Goal: Communication & Community: Answer question/provide support

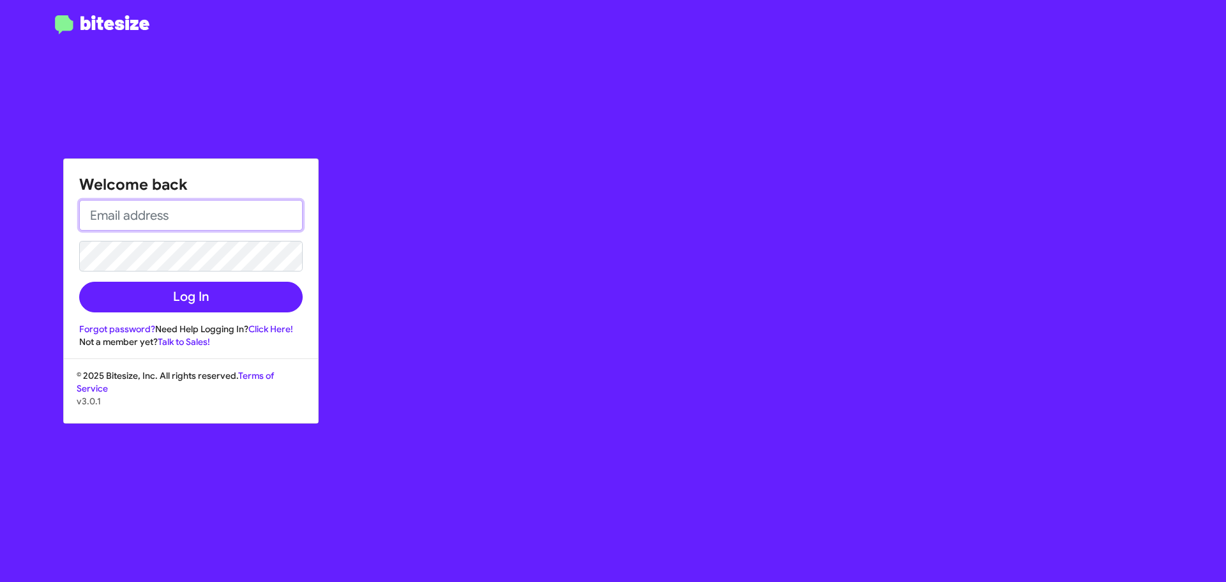
type input "[EMAIL_ADDRESS][DOMAIN_NAME]"
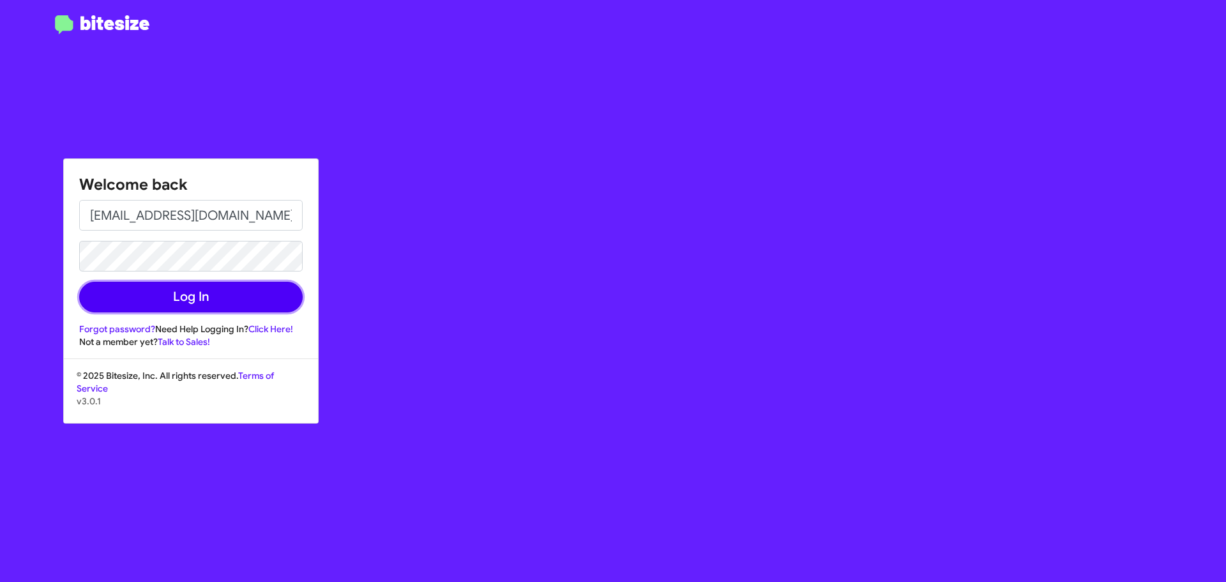
click at [222, 293] on button "Log In" at bounding box center [190, 297] width 223 height 31
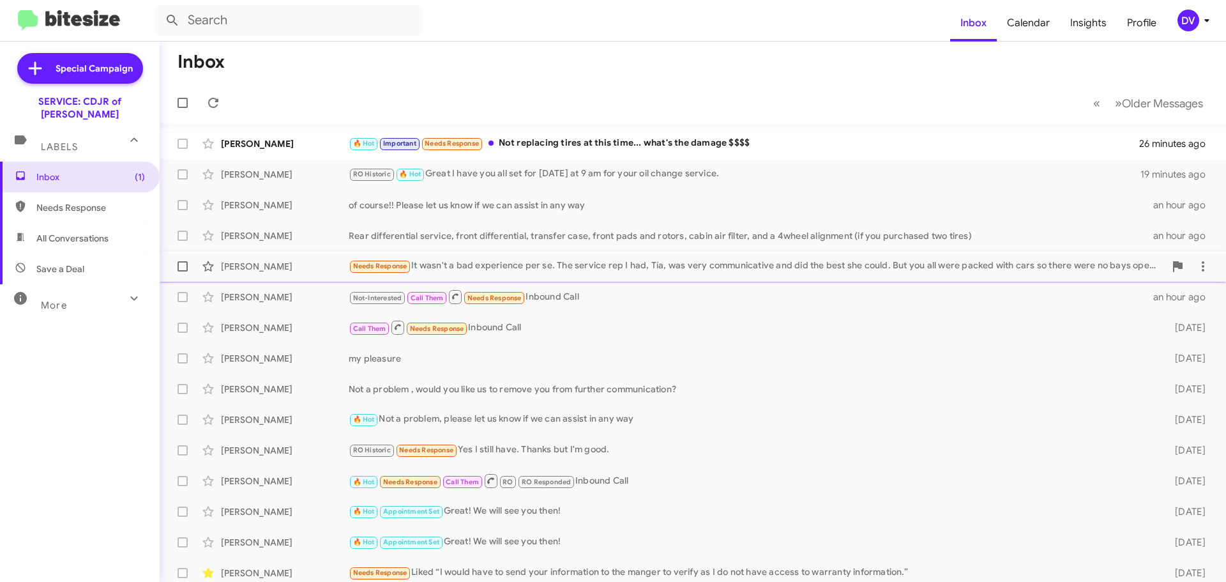
click at [523, 269] on div "Needs Response It wasn't a bad experience per se. The service rep I had, Tía, w…" at bounding box center [757, 266] width 816 height 15
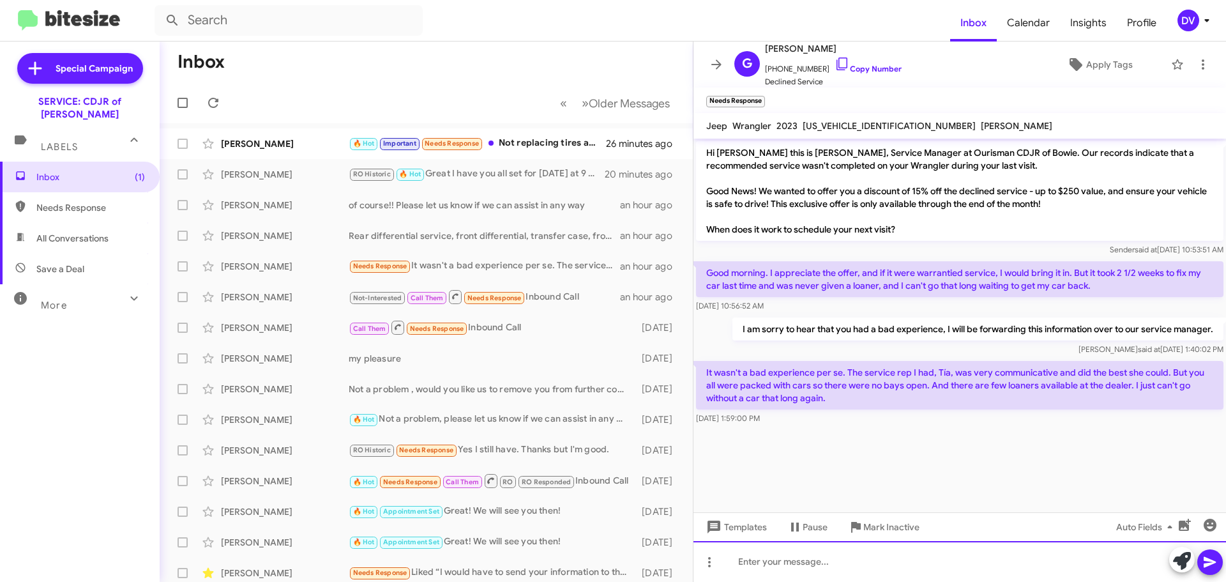
click at [912, 567] on div at bounding box center [959, 561] width 532 height 41
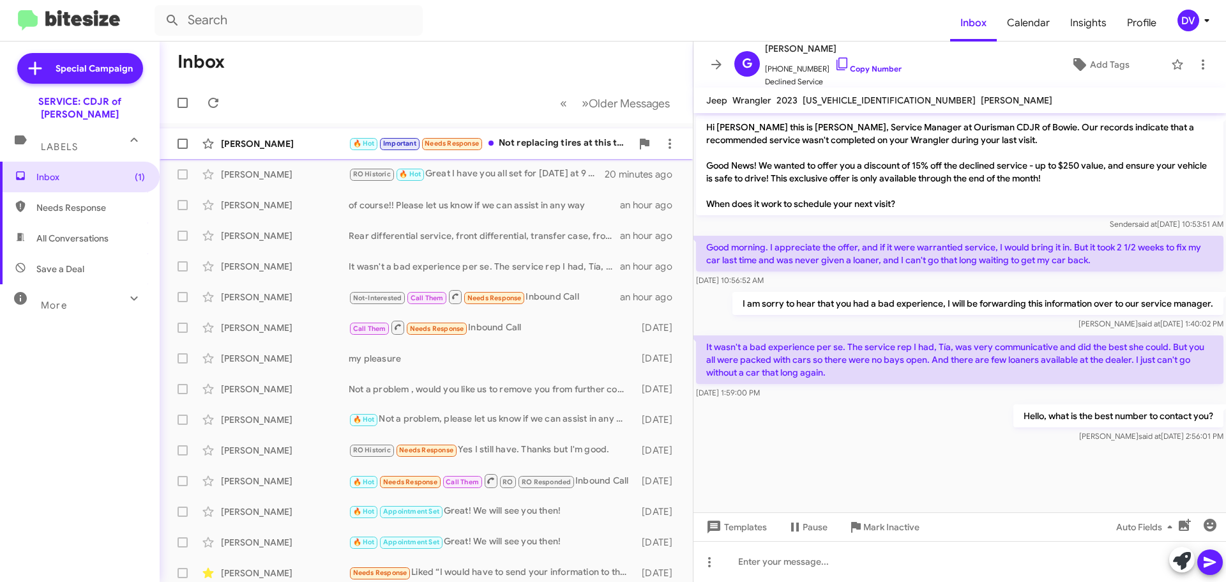
click at [327, 141] on div "[PERSON_NAME]" at bounding box center [285, 143] width 128 height 13
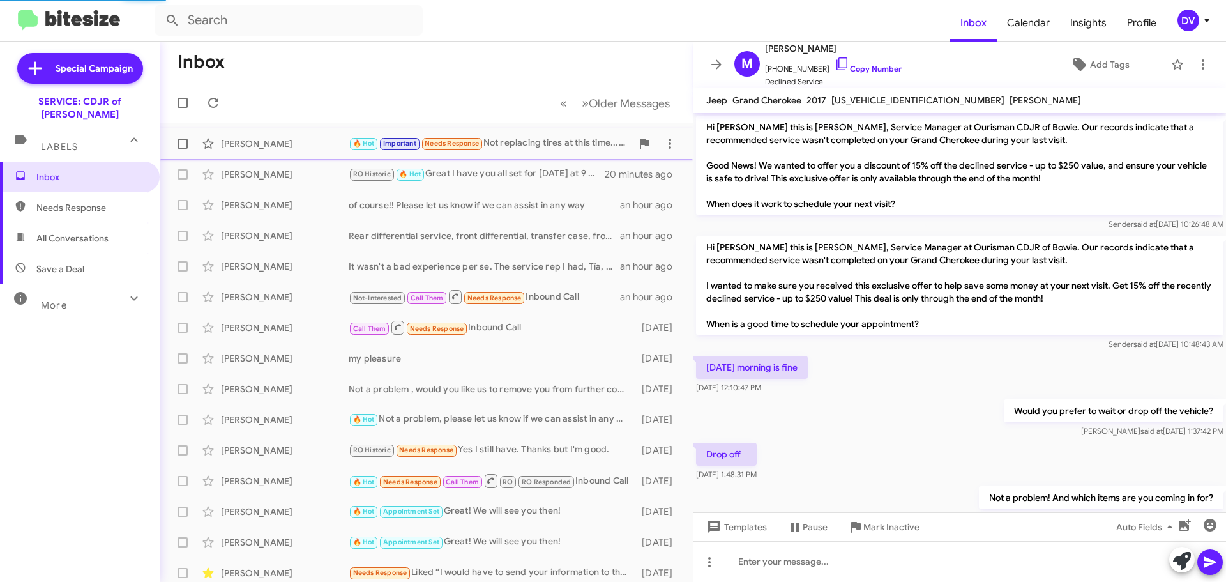
scroll to position [186, 0]
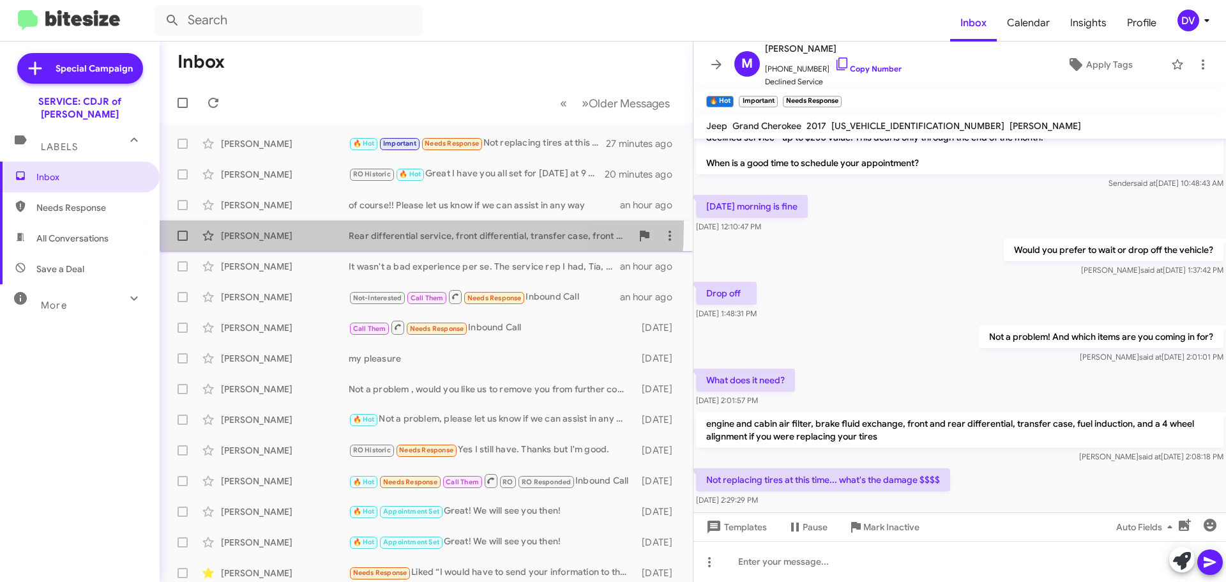
click at [312, 225] on div "[PERSON_NAME] Rear differential service, front differential, transfer case, fro…" at bounding box center [426, 236] width 513 height 26
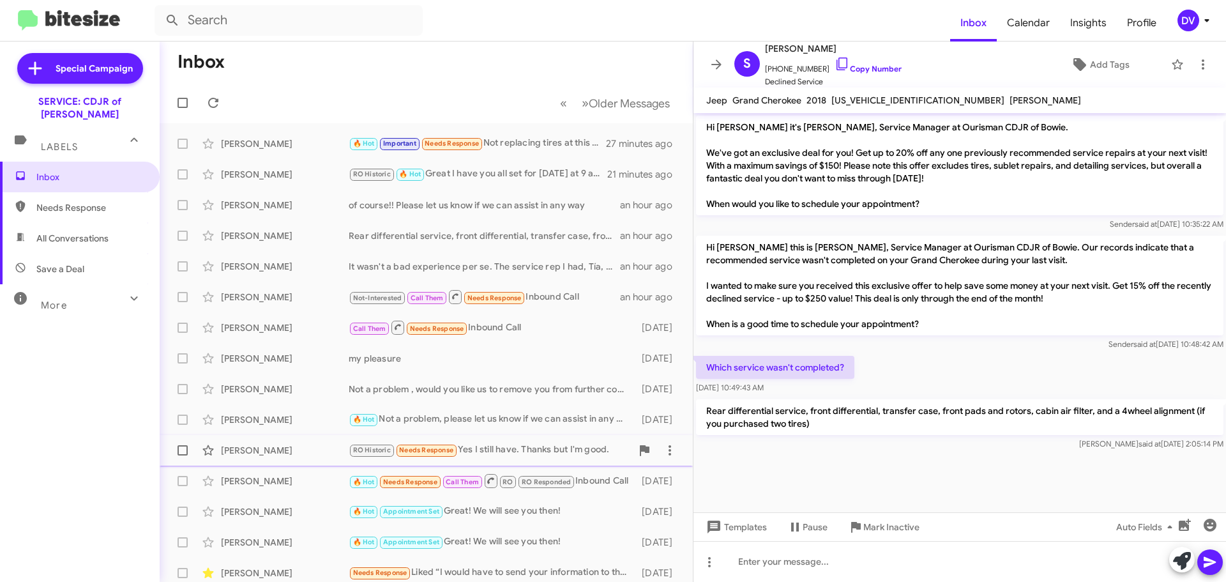
click at [499, 456] on div "RO Historic Needs Response Yes I still have. Thanks but I'm good." at bounding box center [490, 449] width 283 height 15
